Goal: Information Seeking & Learning: Learn about a topic

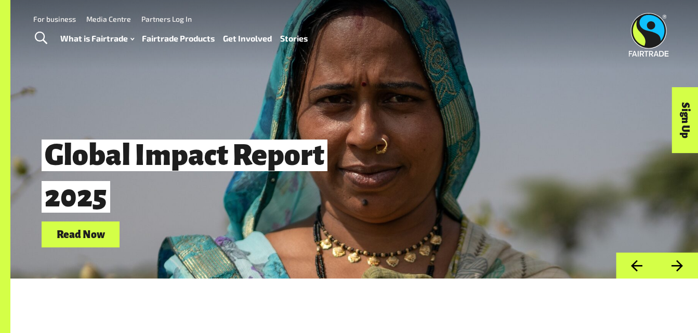
click at [163, 40] on link "Fairtrade Products" at bounding box center [178, 38] width 73 height 15
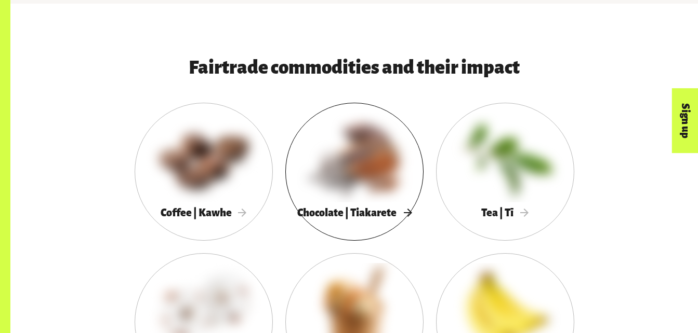
scroll to position [498, 0]
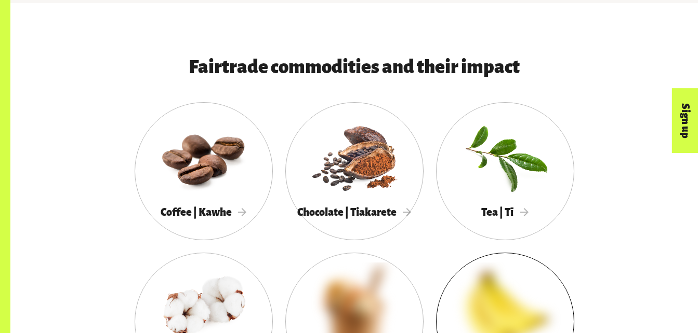
click at [510, 283] on div at bounding box center [505, 308] width 138 height 90
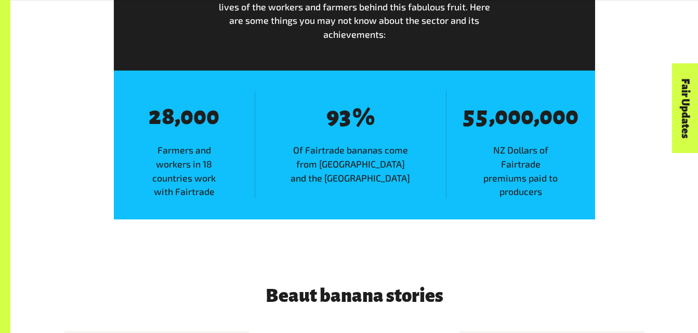
scroll to position [1474, 0]
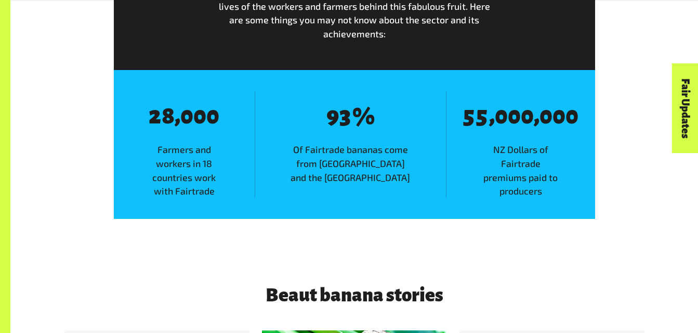
click at [253, 155] on span "Farmers and workers in 18 countries work with Fairtrade" at bounding box center [184, 171] width 141 height 56
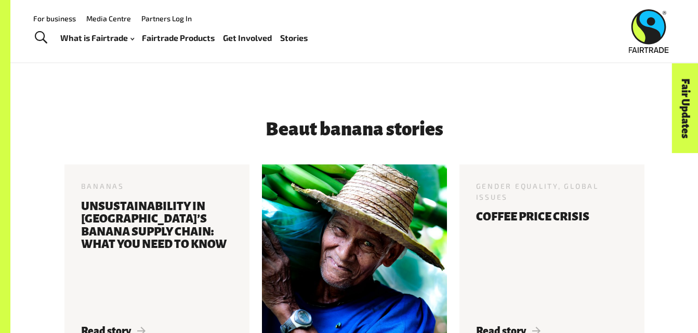
scroll to position [1640, 0]
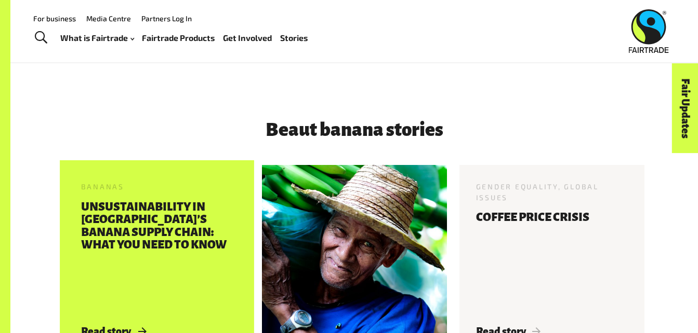
click at [195, 251] on h3 "Unsustainability In [GEOGRAPHIC_DATA]’s Banana Supply Chain: What You Need To K…" at bounding box center [157, 257] width 152 height 113
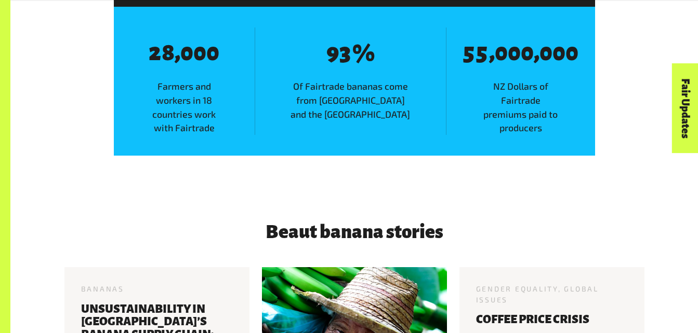
scroll to position [1644, 0]
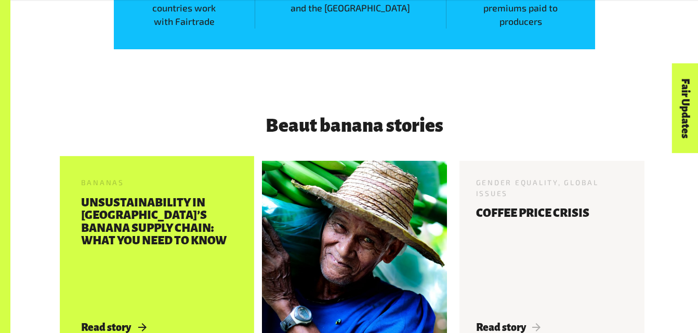
click at [203, 232] on h3 "Unsustainability In [GEOGRAPHIC_DATA]’s Banana Supply Chain: What You Need To K…" at bounding box center [157, 253] width 152 height 113
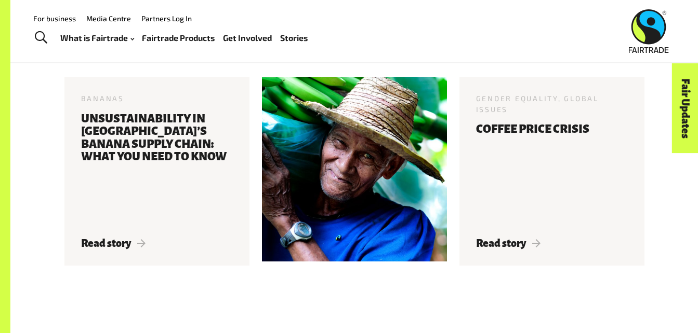
scroll to position [1725, 0]
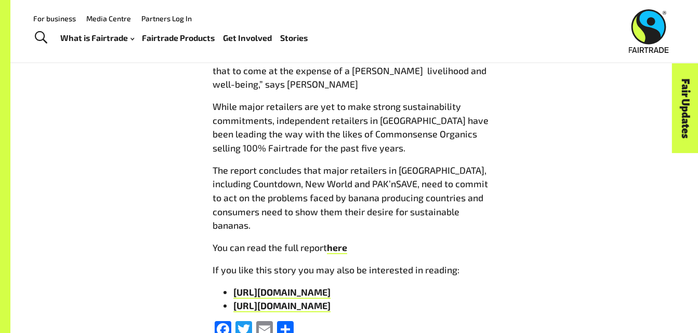
scroll to position [1464, 0]
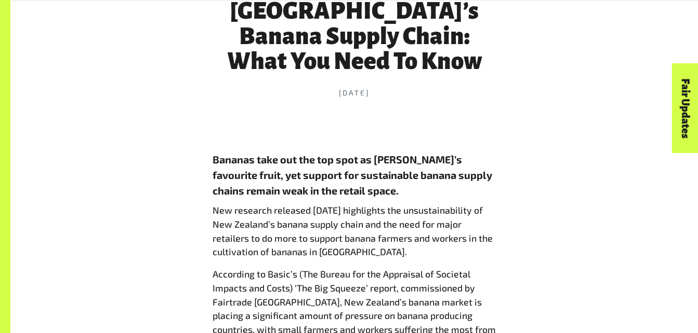
scroll to position [454, 0]
